Goal: Transaction & Acquisition: Subscribe to service/newsletter

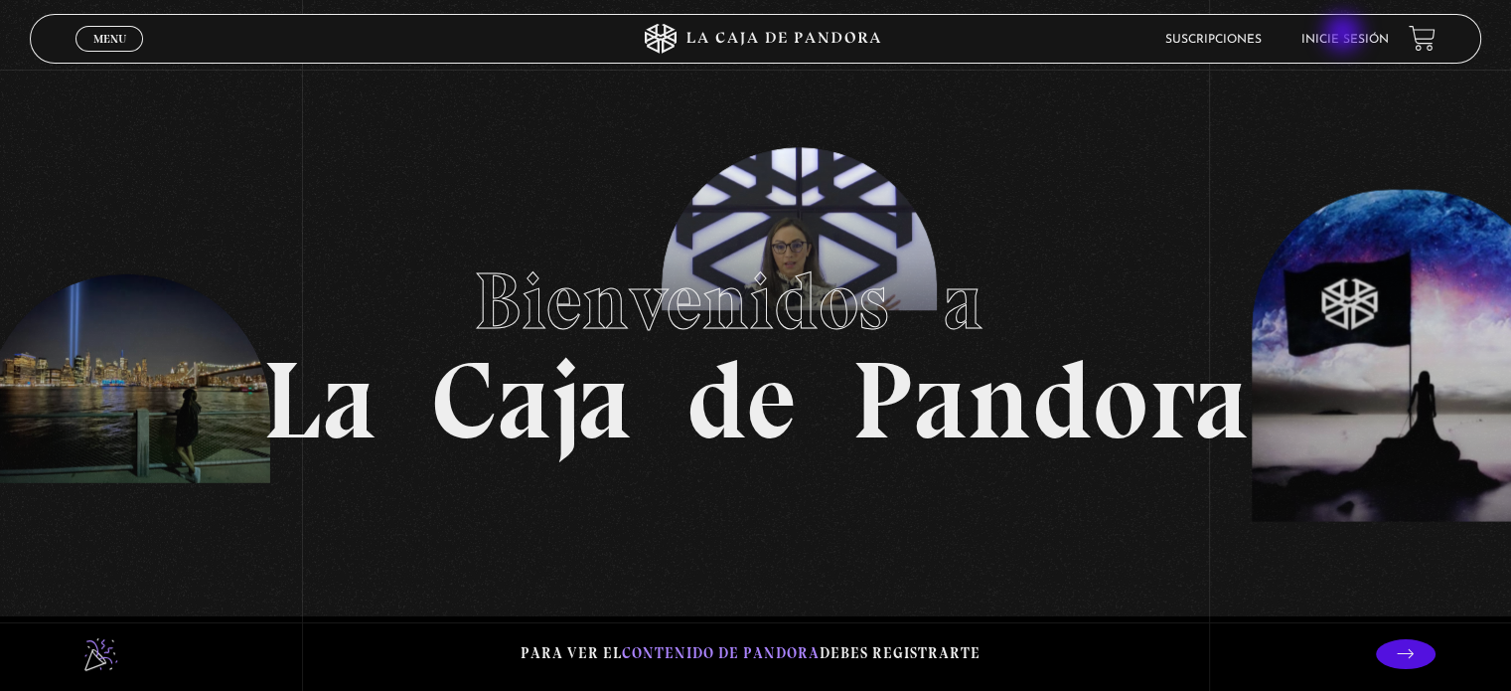
click at [1346, 35] on link "Inicie sesión" at bounding box center [1345, 40] width 87 height 12
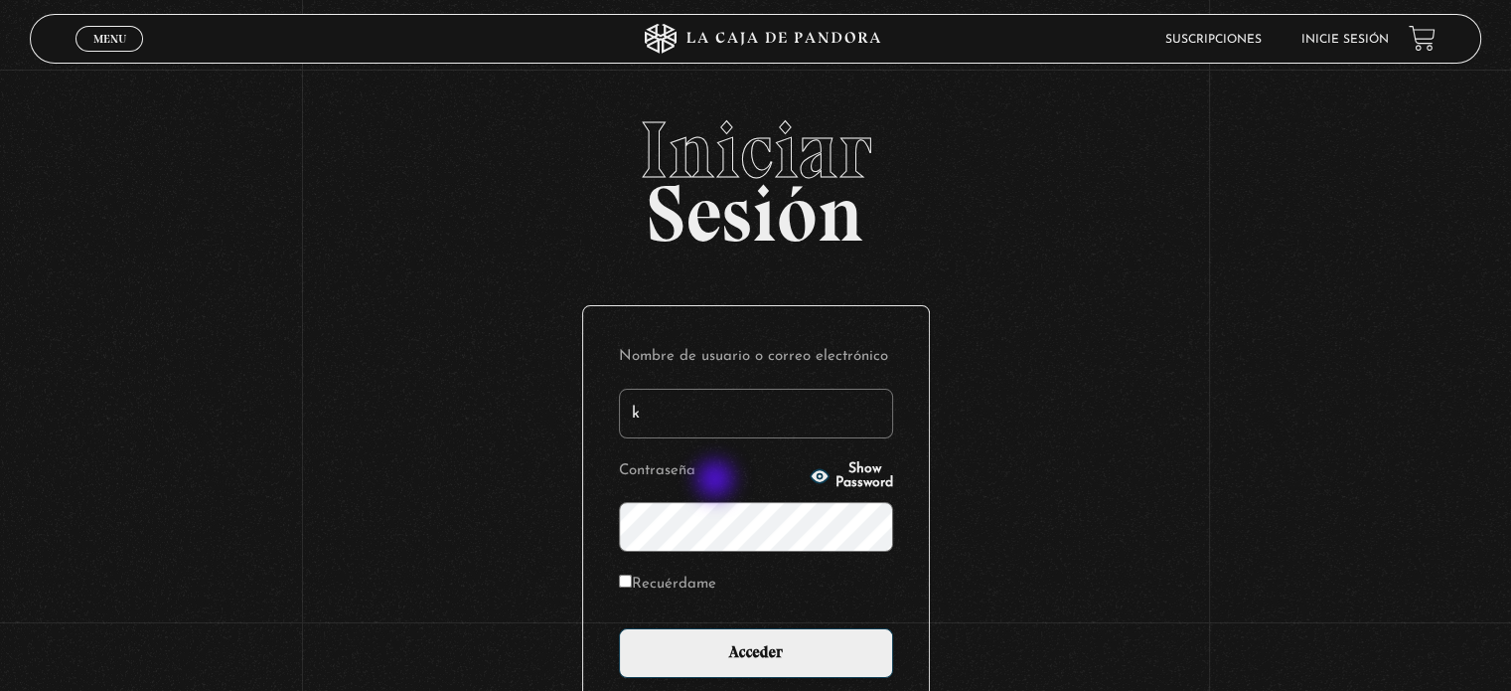
type input "k_pereira22@hotmail.com"
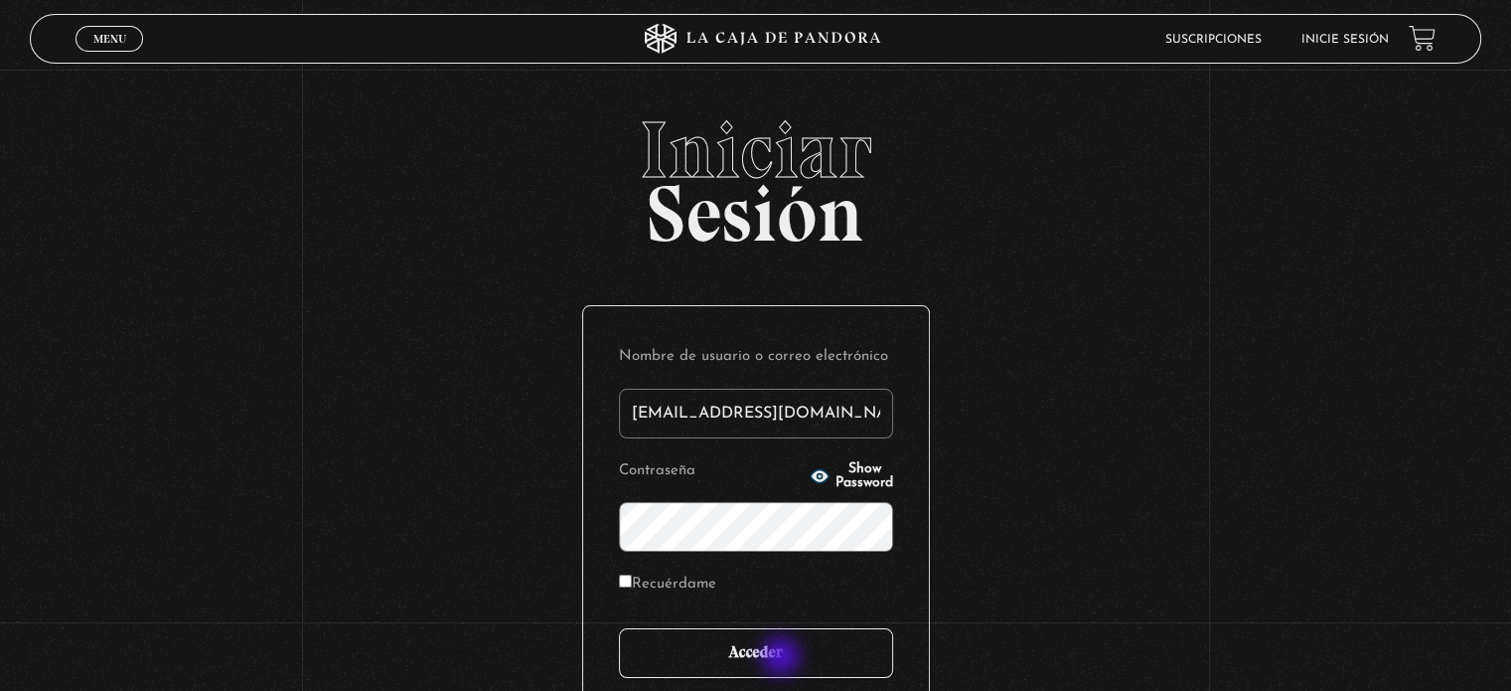
click at [782, 658] on input "Acceder" at bounding box center [756, 653] width 274 height 50
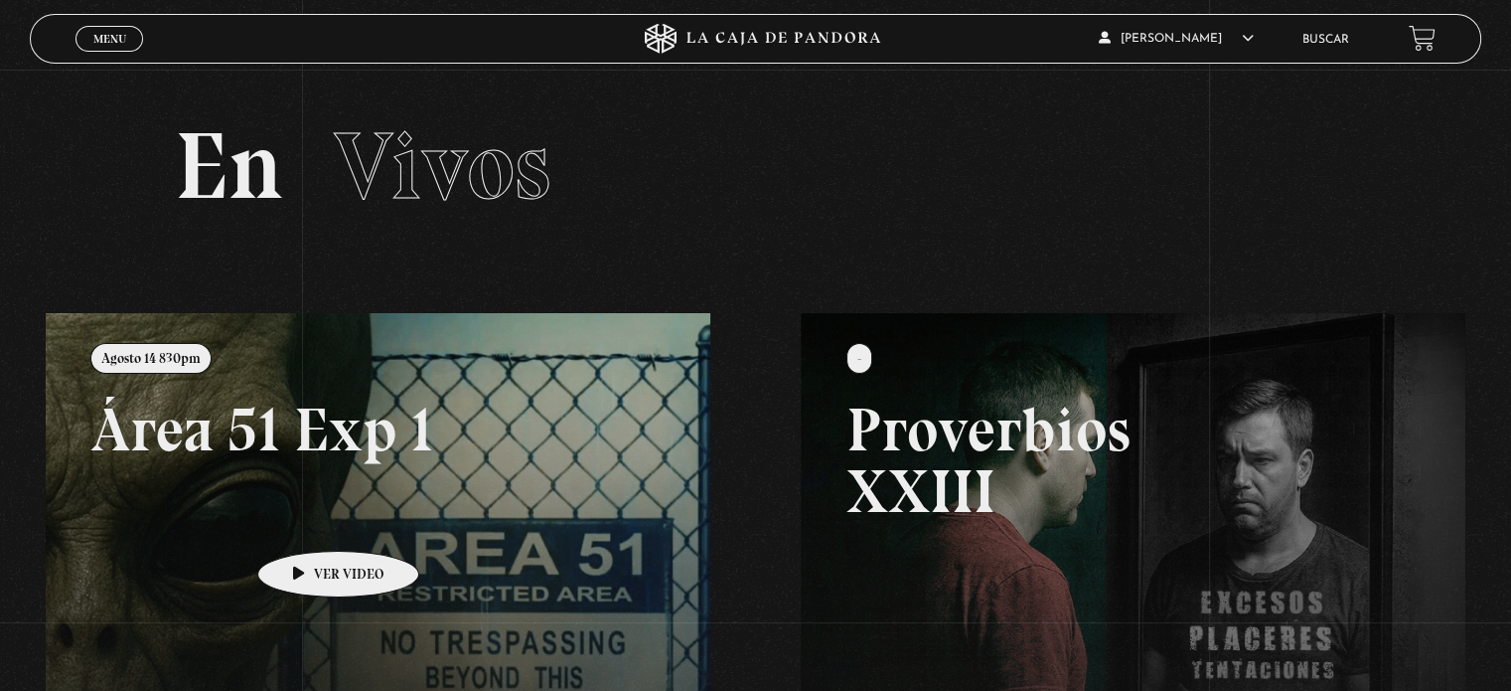
click at [307, 521] on link at bounding box center [801, 658] width 1511 height 691
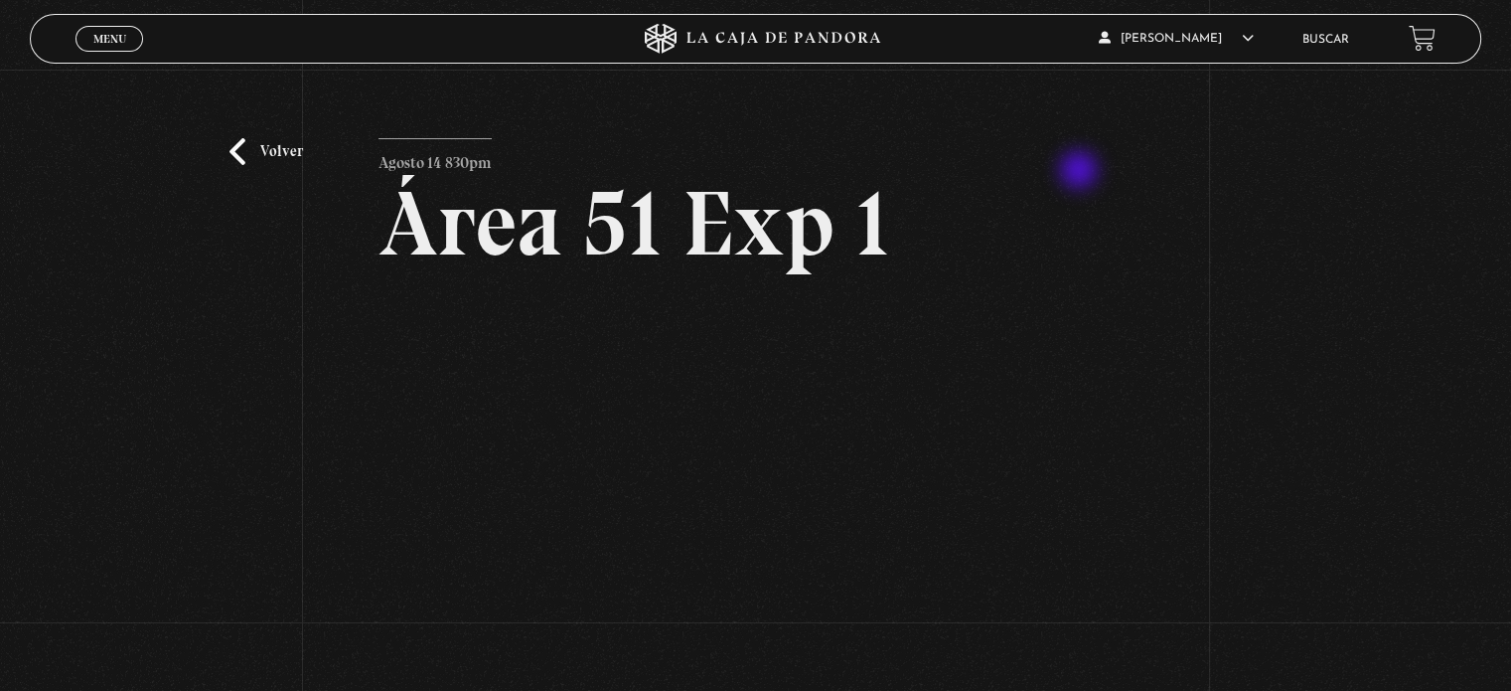
click at [1057, 144] on article "[DATE] 830pm Área 51 Exp 1" at bounding box center [756, 430] width 754 height 585
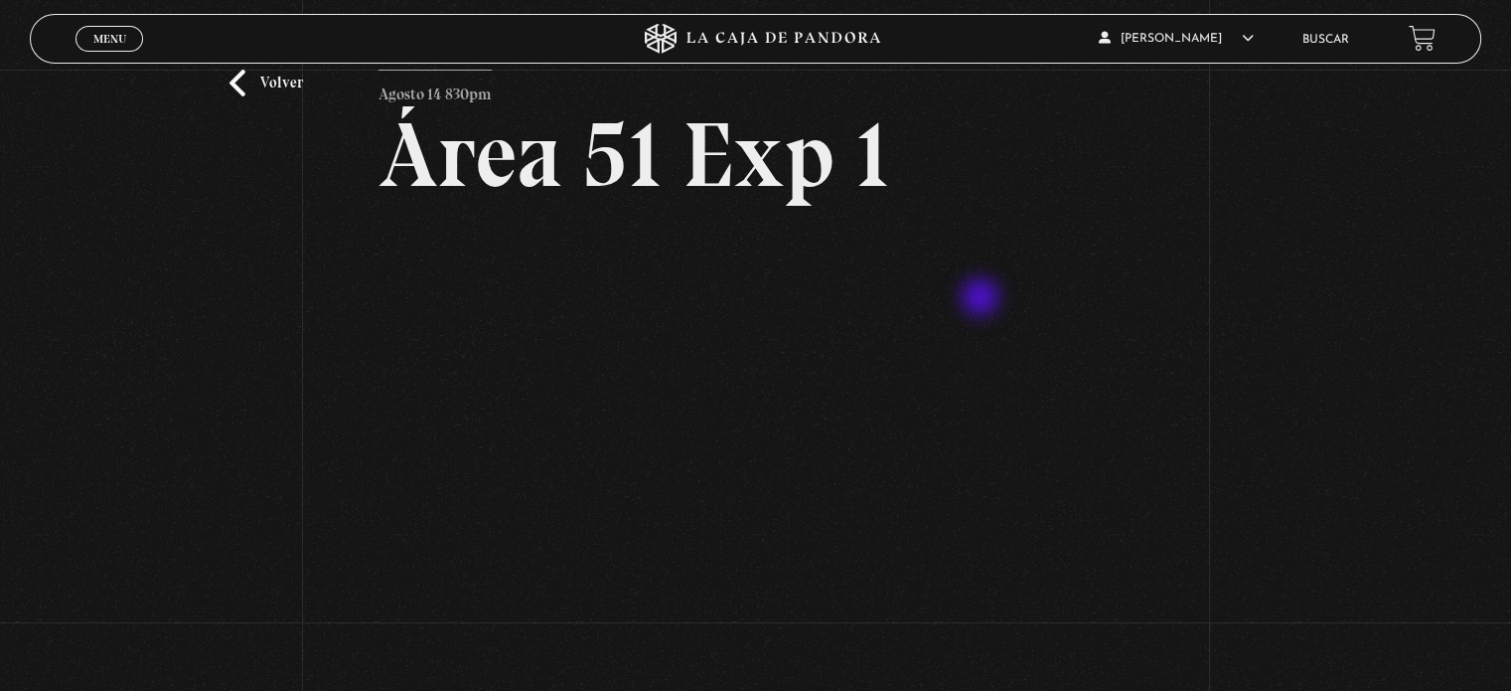
scroll to position [99, 0]
